Goal: Obtain resource: Obtain resource

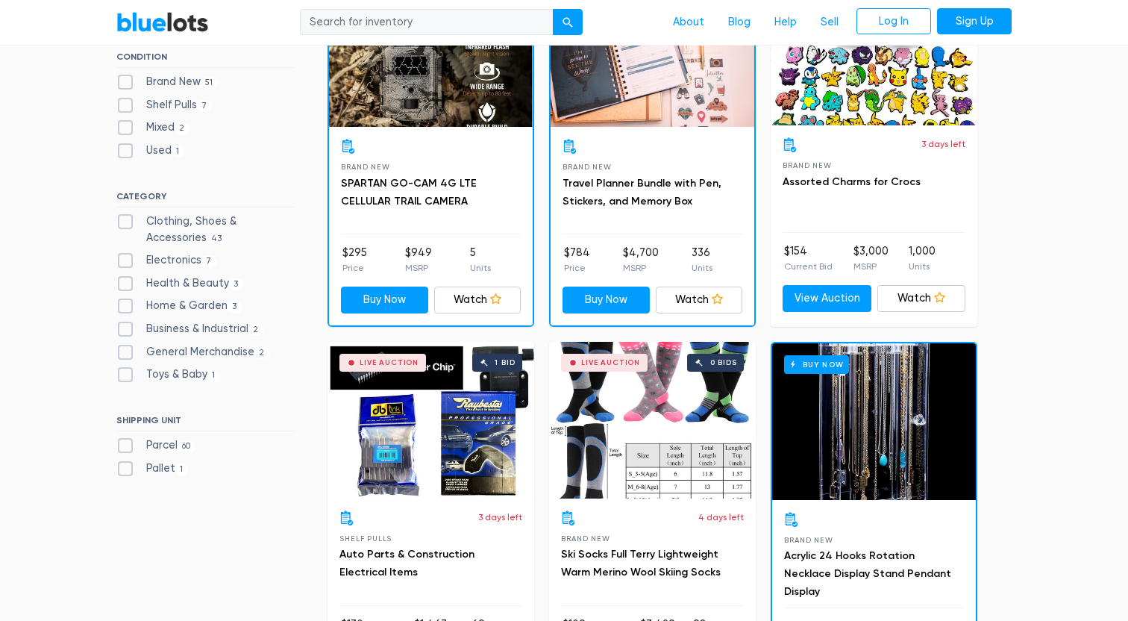
scroll to position [533, 0]
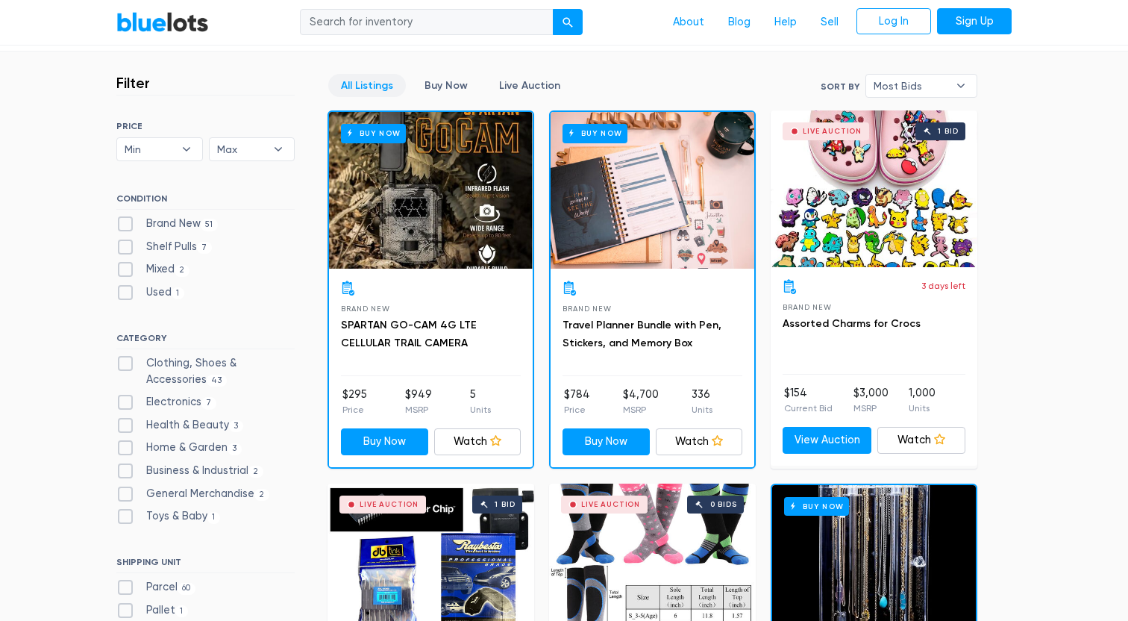
scroll to position [388, 0]
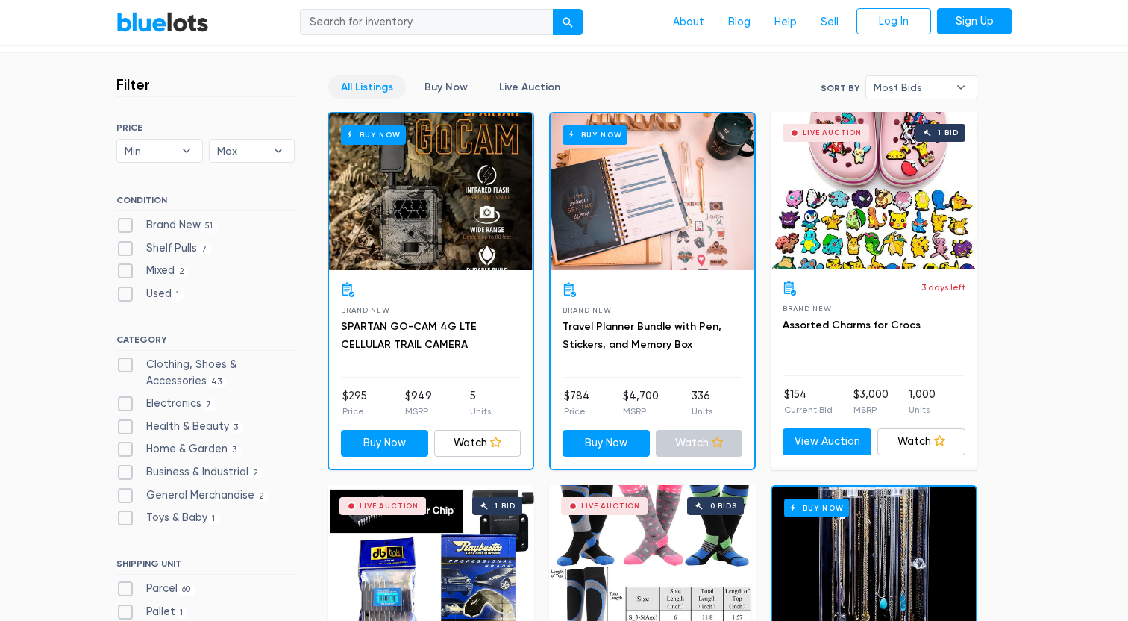
click at [702, 442] on link "Watch" at bounding box center [699, 443] width 87 height 27
click at [441, 328] on link "SPARTAN GO-CAM 4G LTE CELLULAR TRAIL CAMERA" at bounding box center [409, 335] width 136 height 31
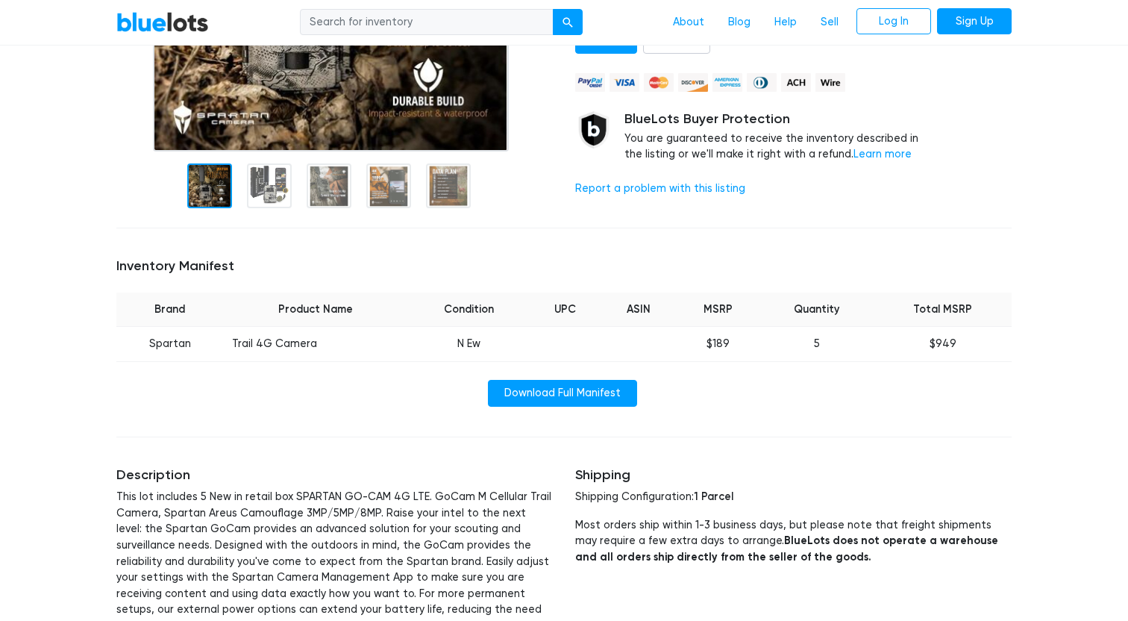
scroll to position [378, 0]
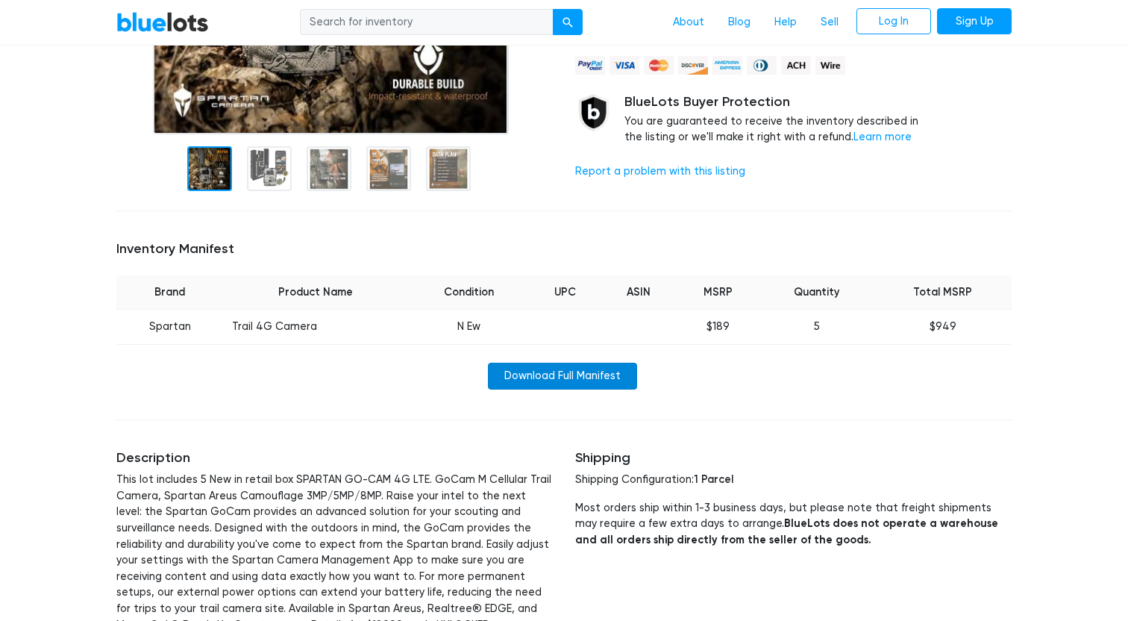
click at [571, 366] on link "Download Full Manifest" at bounding box center [562, 376] width 149 height 27
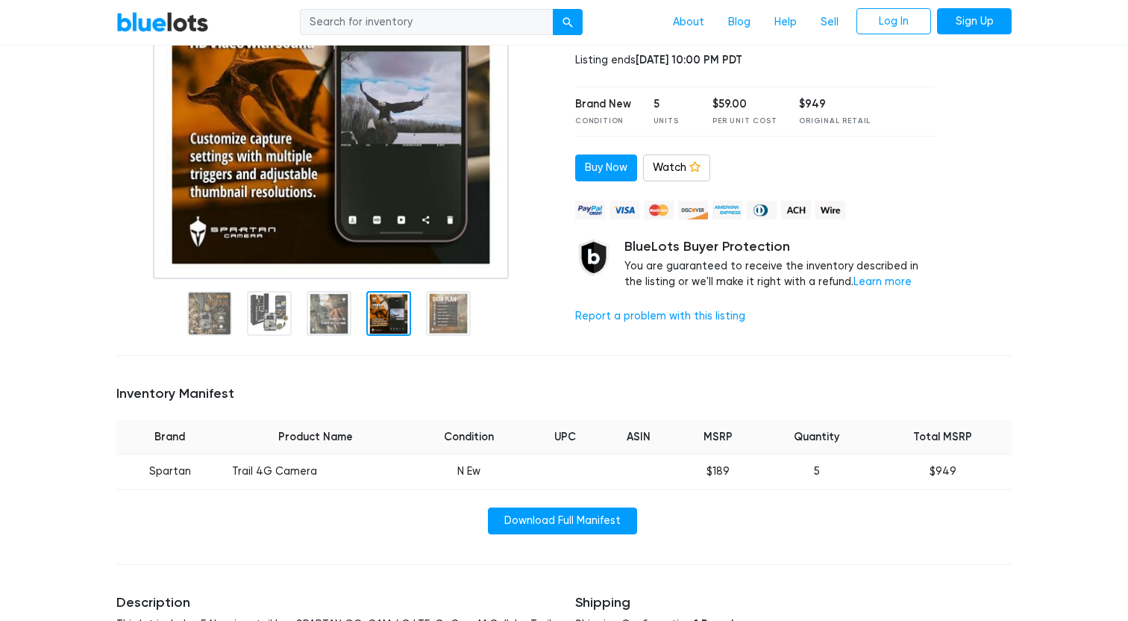
scroll to position [219, 0]
